Goal: Use online tool/utility

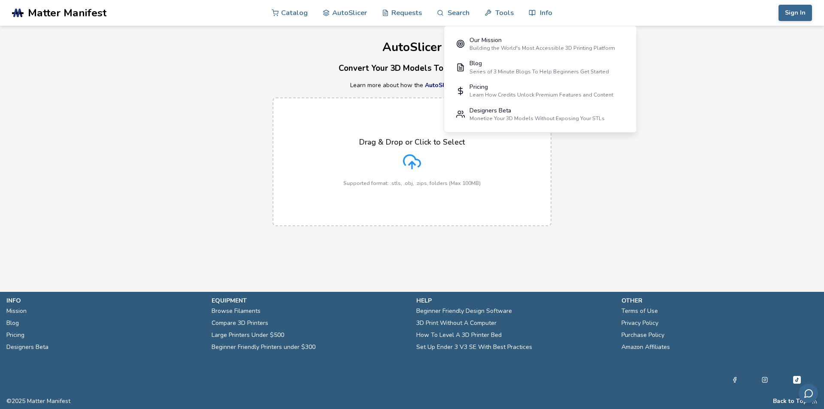
click at [633, 136] on div "Drag & Drop or Click to Select Supported format: .stls, .obj, .zips, folders (M…" at bounding box center [412, 162] width 824 height 146
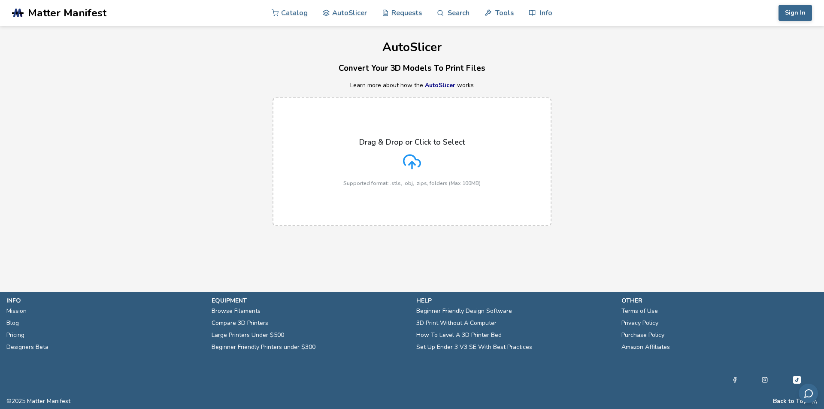
drag, startPoint x: 659, startPoint y: 141, endPoint x: 678, endPoint y: 132, distance: 21.1
click at [659, 140] on div "Drag & Drop or Click to Select Supported format: .stls, .obj, .zips, folders (M…" at bounding box center [412, 162] width 824 height 146
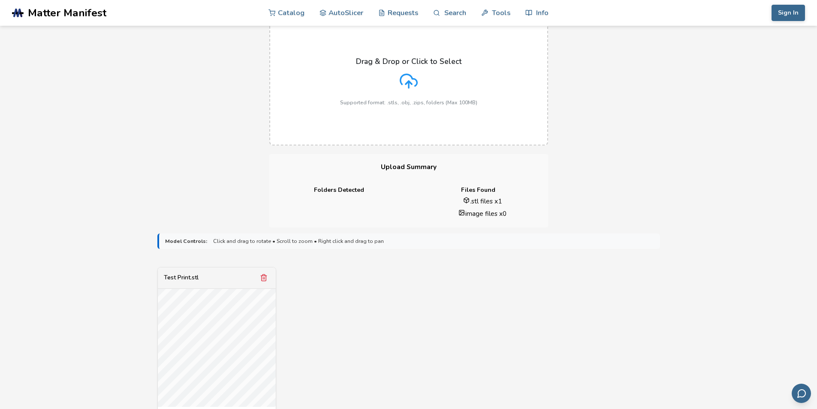
scroll to position [172, 0]
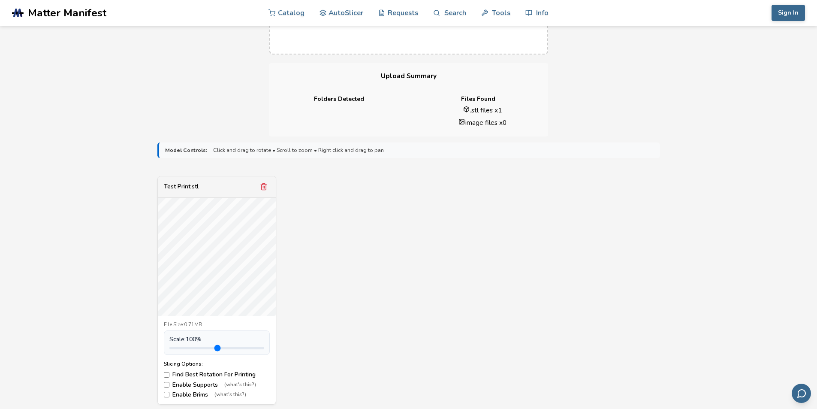
click at [171, 383] on label "Enable Supports (what's this?)" at bounding box center [217, 384] width 106 height 7
click at [182, 393] on label "Enable Brims (what's this?)" at bounding box center [217, 394] width 106 height 7
click at [182, 394] on label "Enable Brims (what's this?)" at bounding box center [217, 394] width 106 height 7
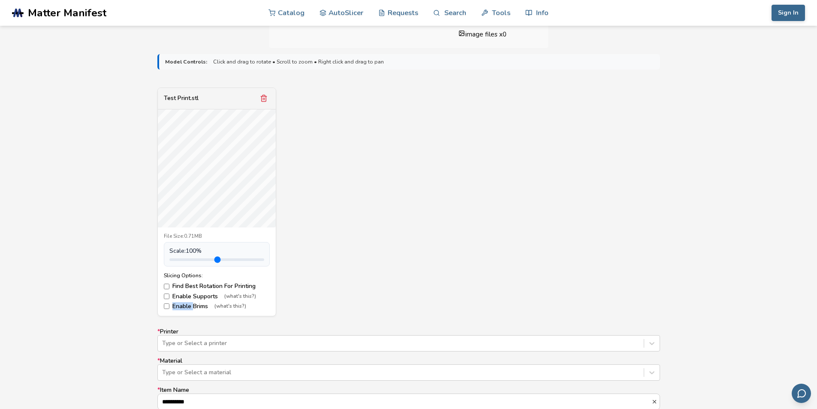
scroll to position [343, 0]
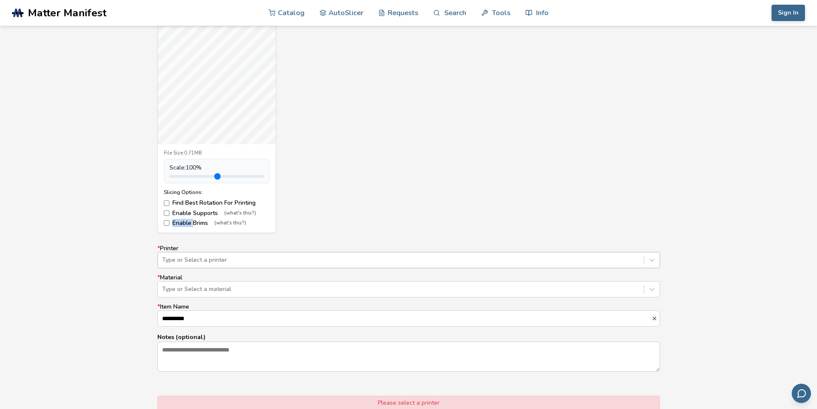
click at [236, 261] on div at bounding box center [401, 260] width 478 height 9
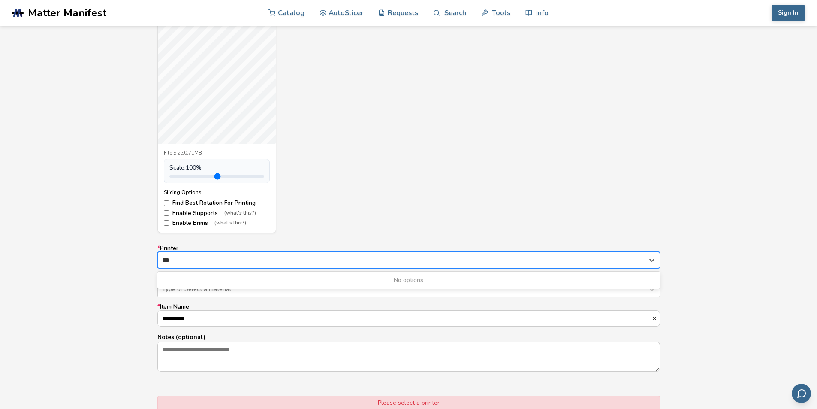
type input "****"
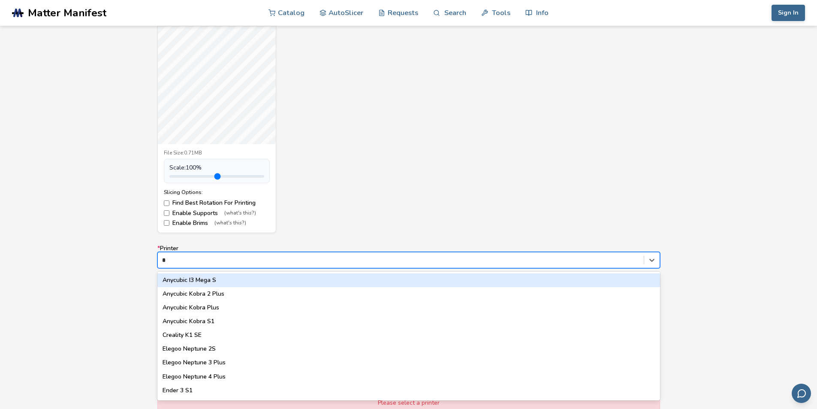
type input "**"
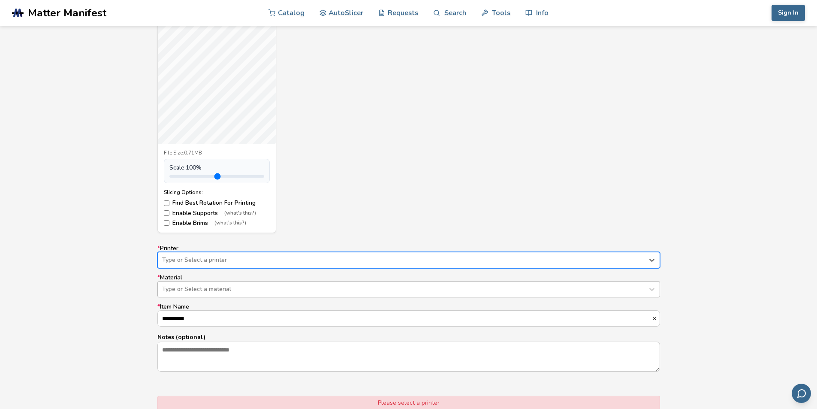
click at [179, 297] on div "Type or Select a material" at bounding box center [408, 289] width 503 height 16
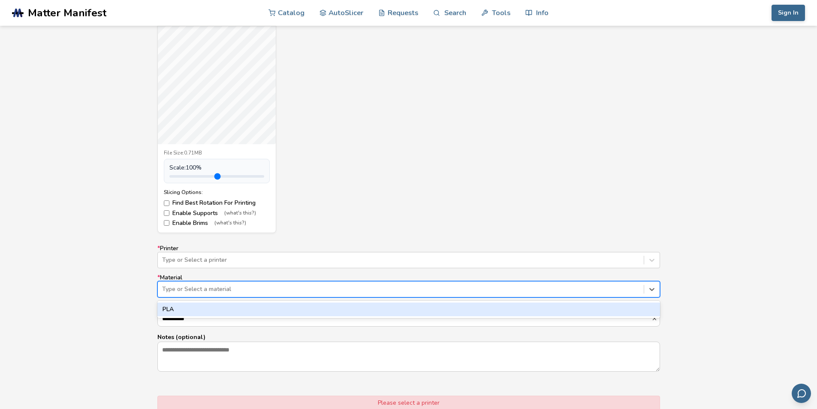
click at [178, 309] on div "PLA" at bounding box center [408, 310] width 503 height 14
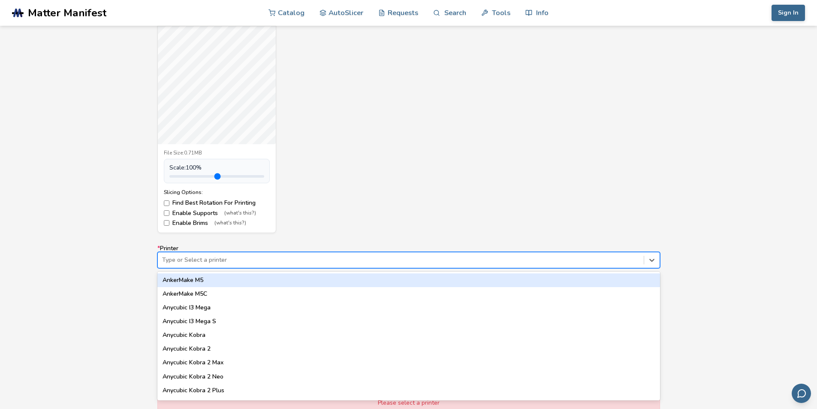
click at [200, 255] on div "Type or Select a printer" at bounding box center [401, 260] width 486 height 12
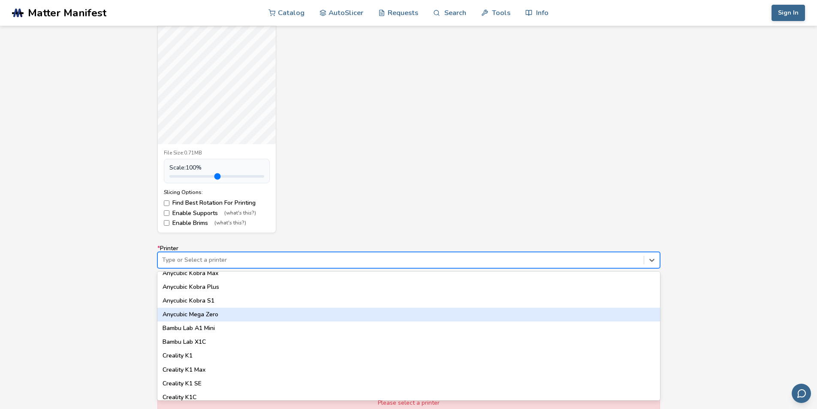
scroll to position [172, 0]
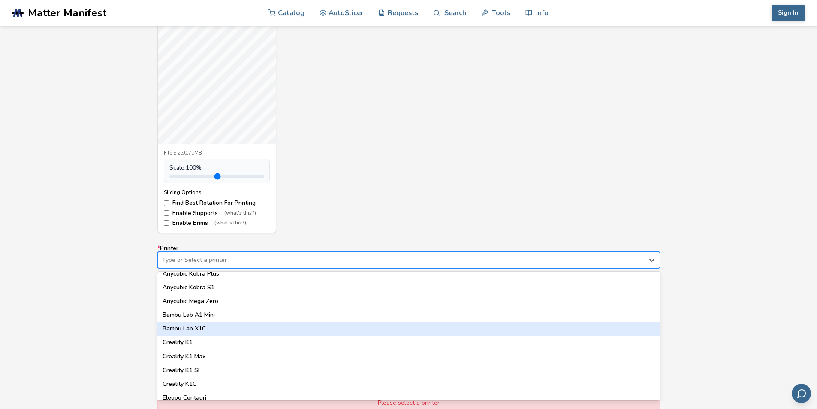
click at [229, 330] on div "Bambu Lab X1C" at bounding box center [408, 329] width 503 height 14
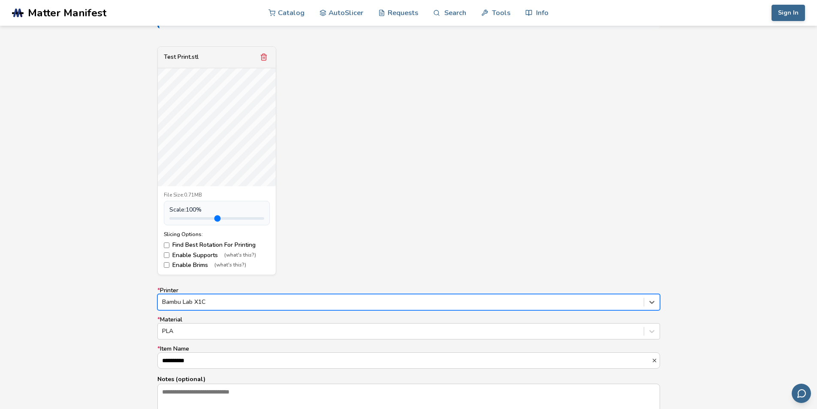
scroll to position [300, 0]
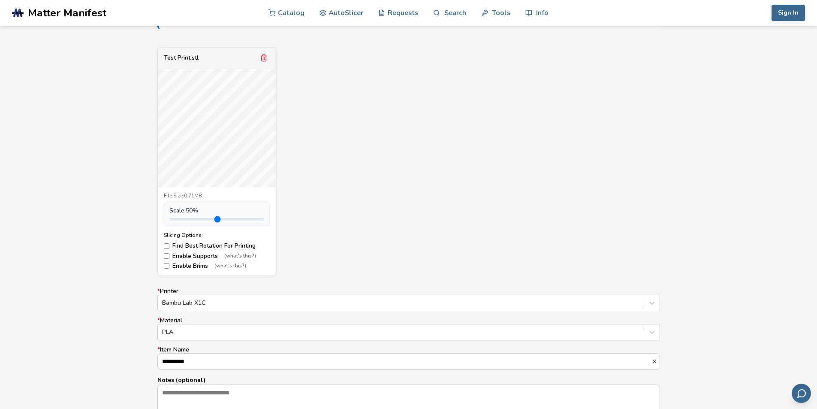
drag, startPoint x: 188, startPoint y: 219, endPoint x: 180, endPoint y: 225, distance: 9.9
type input "***"
click at [180, 221] on input "range" at bounding box center [216, 219] width 95 height 3
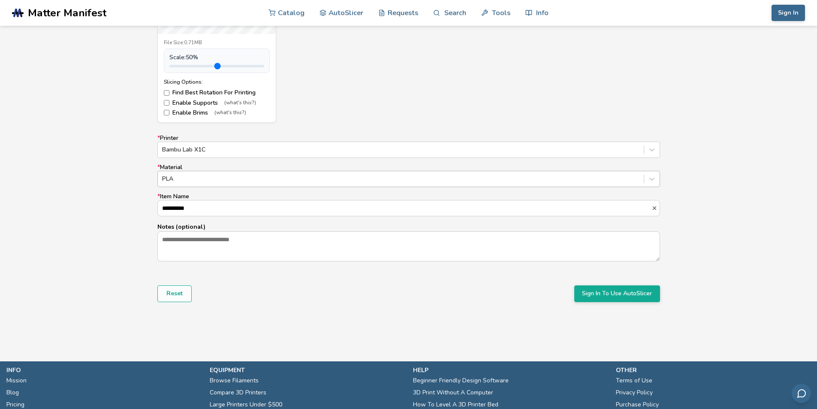
scroll to position [472, 0]
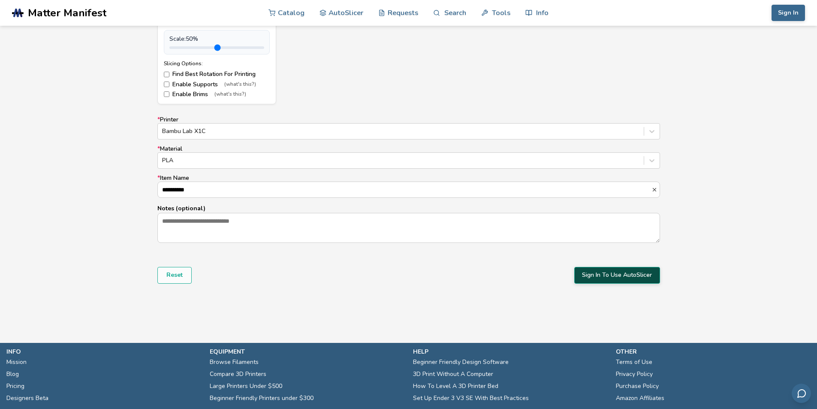
click at [592, 272] on button "Sign In To Use AutoSlicer" at bounding box center [618, 275] width 86 height 16
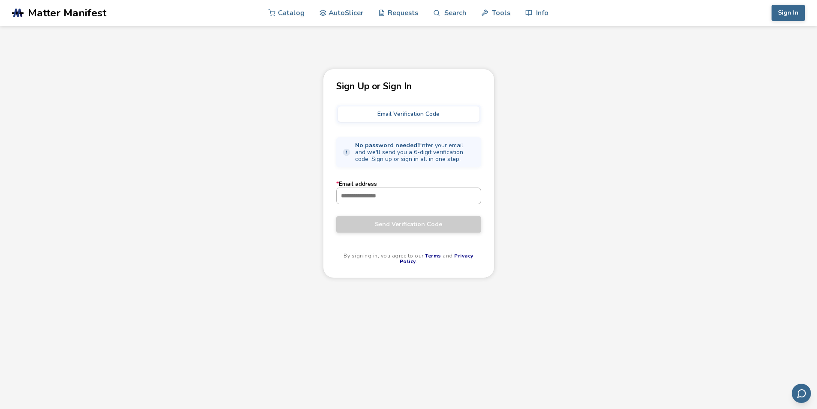
click at [433, 194] on input "* Email address" at bounding box center [409, 195] width 144 height 15
type input "**********"
click at [402, 227] on span "Send Verification Code" at bounding box center [409, 224] width 132 height 7
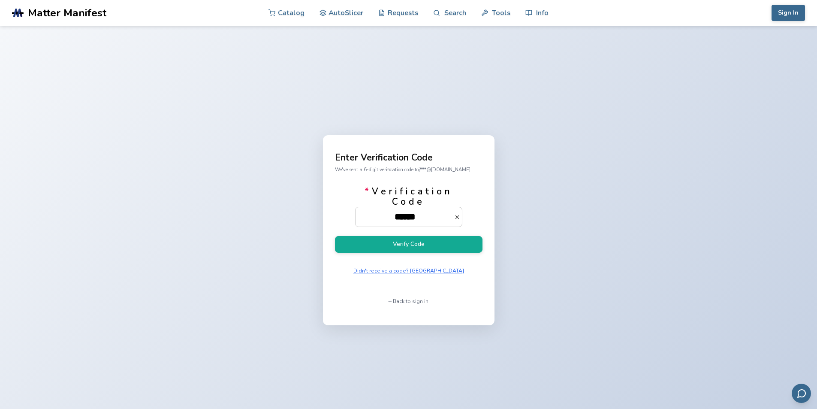
type input "******"
click at [335, 236] on button "Verify Code" at bounding box center [409, 244] width 148 height 17
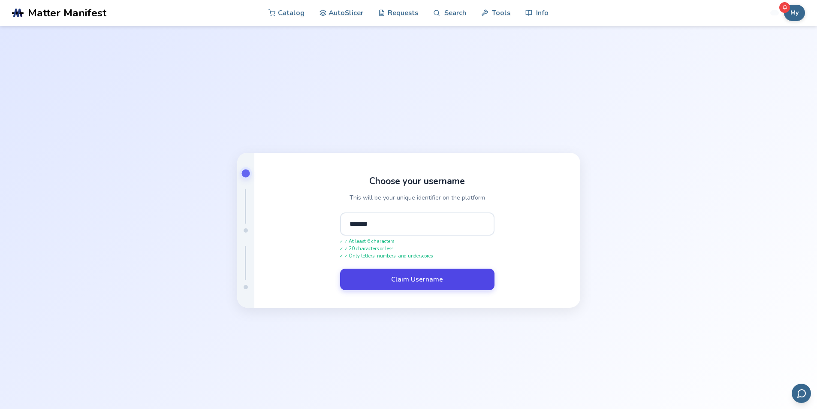
type input "*******"
click at [421, 288] on button "Claim Username" at bounding box center [417, 279] width 154 height 21
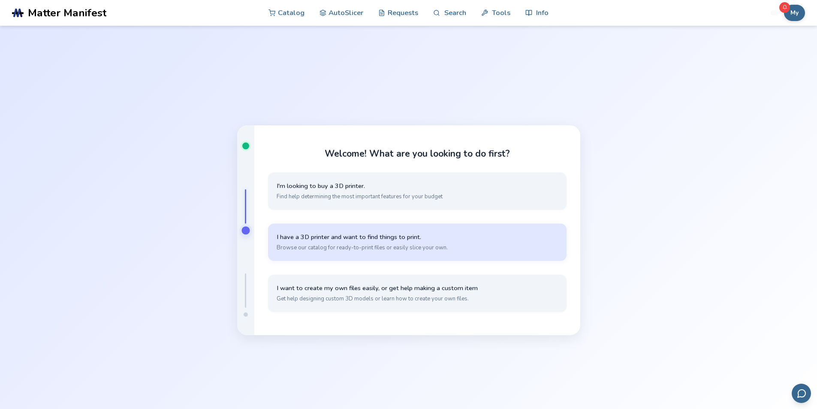
click at [382, 247] on span "Browse our catalog for ready-to-print files or easily slice your own." at bounding box center [417, 248] width 281 height 8
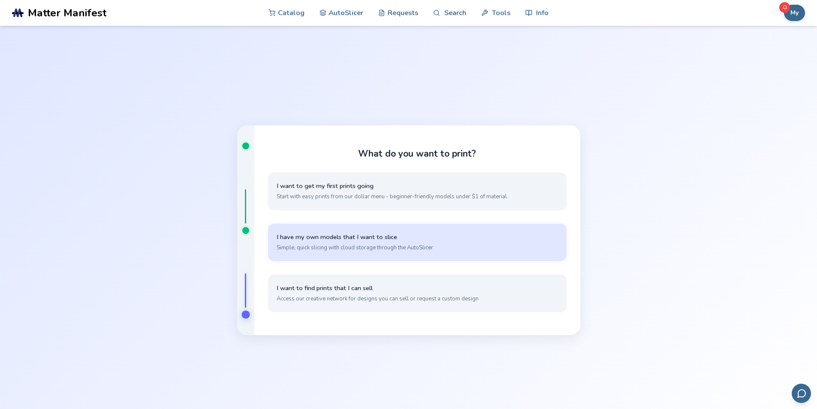
click at [361, 254] on button "I have my own models that I want to slice Simple, quick slicing with cloud stor…" at bounding box center [417, 242] width 299 height 37
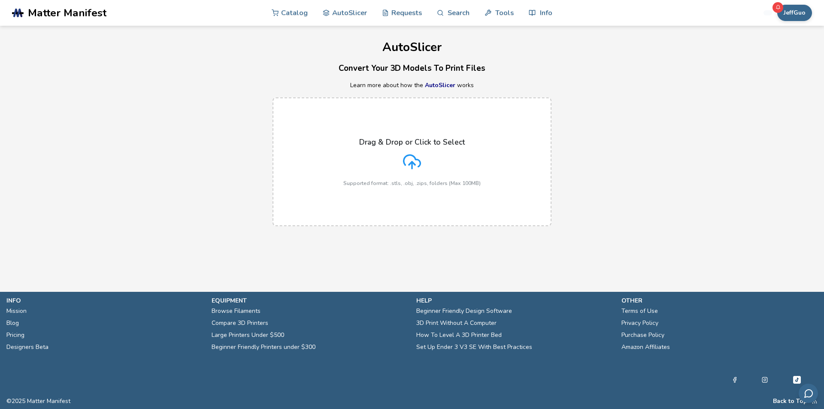
click at [410, 129] on label "Drag & Drop or Click to Select Supported format: .stls, .obj, .zips, folders (M…" at bounding box center [411, 161] width 279 height 129
click at [0, 0] on input "Drag & Drop or Click to Select Supported format: .stls, .obj, .zips, folders (M…" at bounding box center [0, 0] width 0 height 0
click at [333, 276] on section ".cls-1, .cls-2, .cls-3 { stroke-width: 0px; } .cls-2 { fill: #1d1e56; } .cls-3 …" at bounding box center [412, 204] width 824 height 409
